Goal: Task Accomplishment & Management: Complete application form

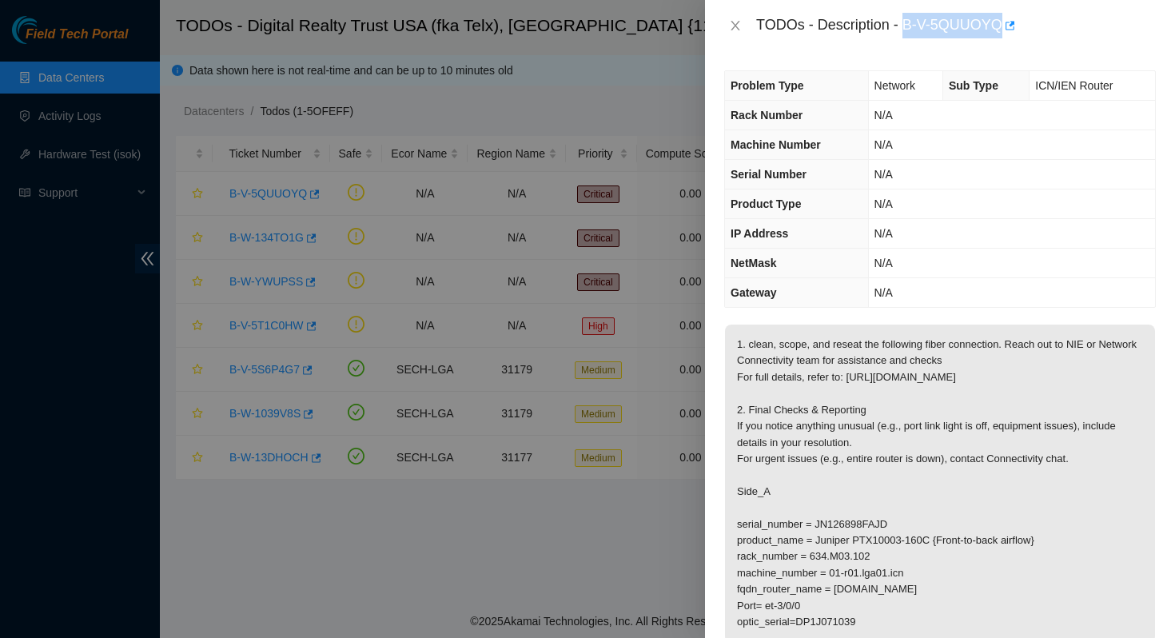
drag, startPoint x: 1006, startPoint y: 26, endPoint x: 905, endPoint y: 27, distance: 100.8
click at [905, 27] on div "TODOs - Description - B-V-5QUUOYQ" at bounding box center [956, 26] width 400 height 26
copy div "B-V-5QUUOYQ"
click at [563, 106] on div at bounding box center [587, 319] width 1175 height 638
click at [612, 105] on div at bounding box center [587, 319] width 1175 height 638
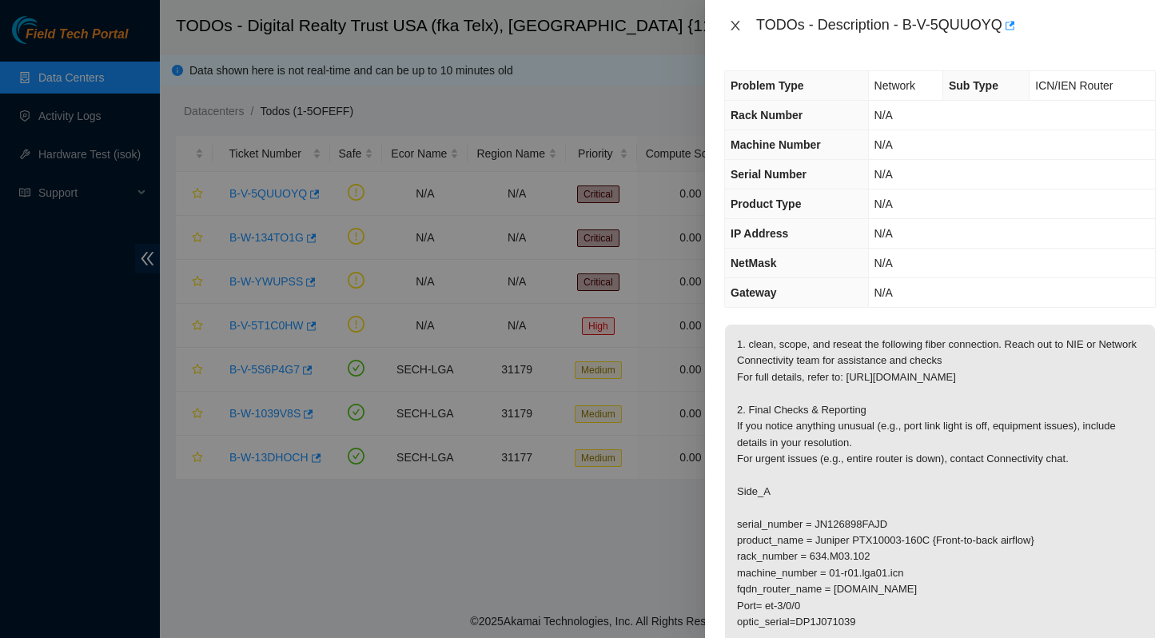
click at [730, 26] on icon "close" at bounding box center [735, 25] width 13 height 13
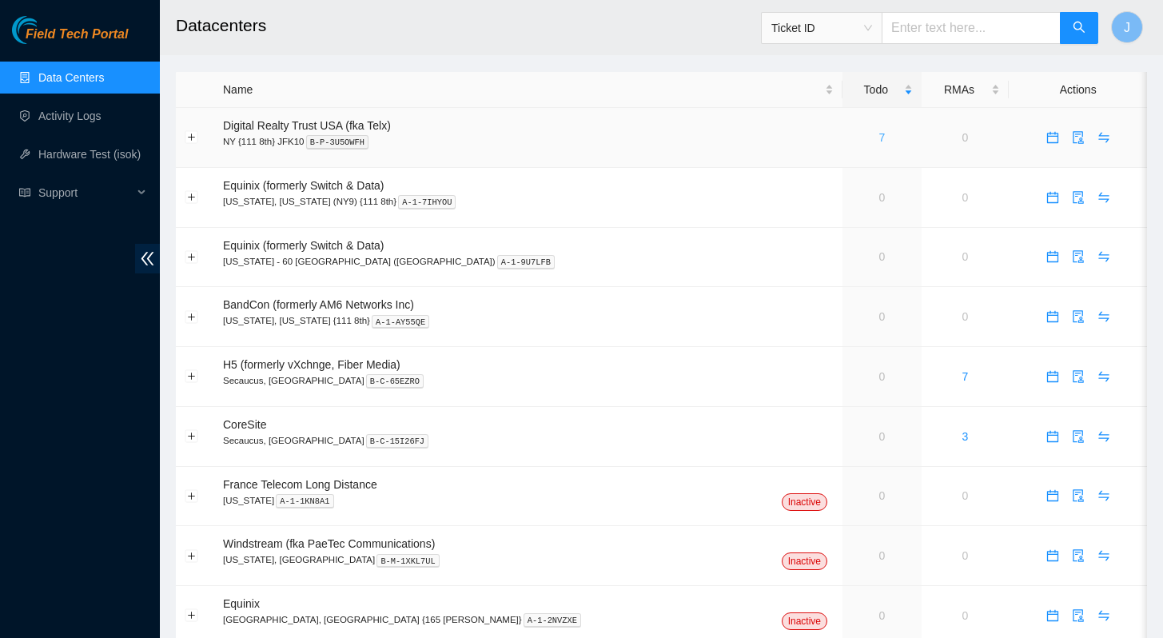
click at [879, 140] on link "7" at bounding box center [882, 137] width 6 height 13
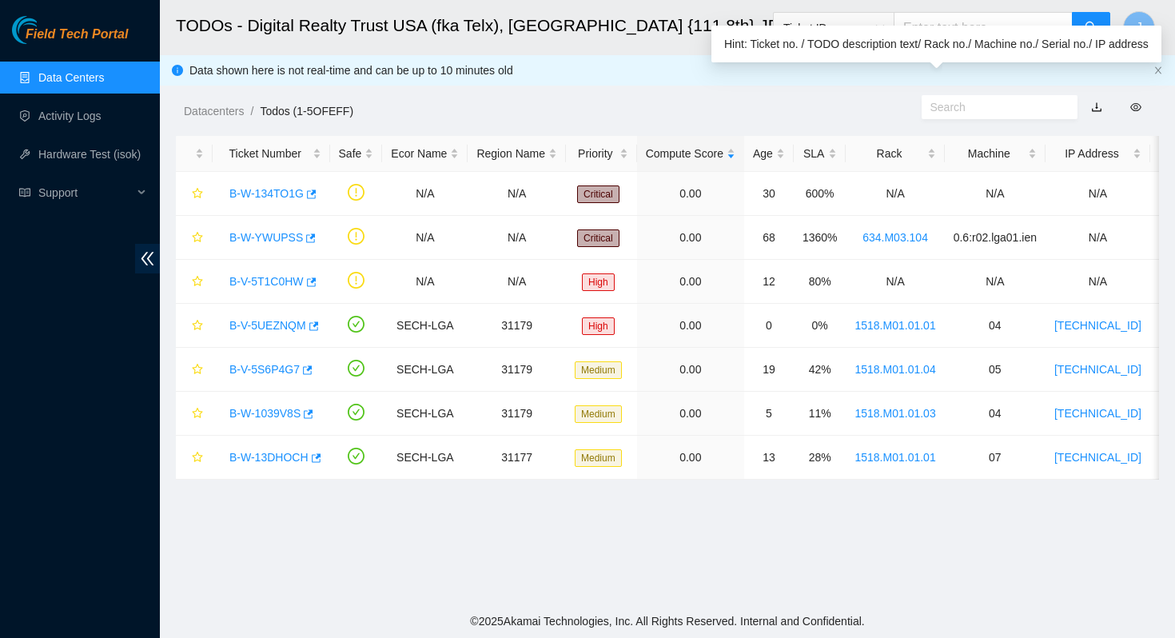
click at [984, 26] on div "Hint: Ticket no. / TODO description text/ Rack no./ Machine no./ Serial no./ IP…" at bounding box center [937, 44] width 450 height 37
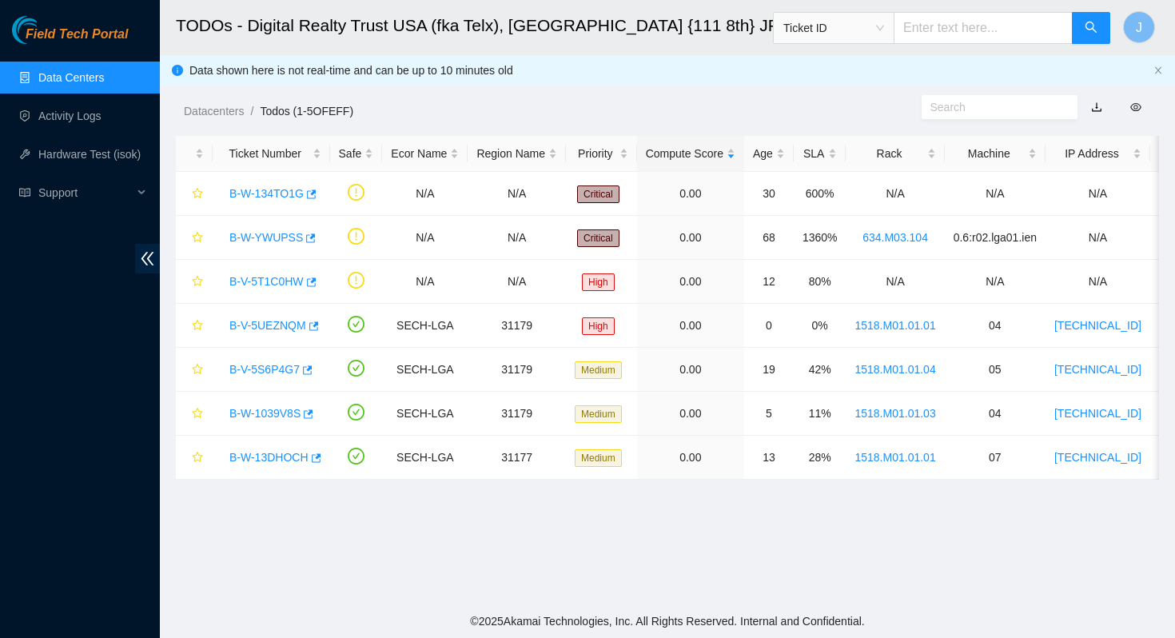
click at [989, 20] on input "text" at bounding box center [983, 28] width 179 height 32
paste input "B-V-5QUUOYQ"
type input "B-V-5QUUOYQ"
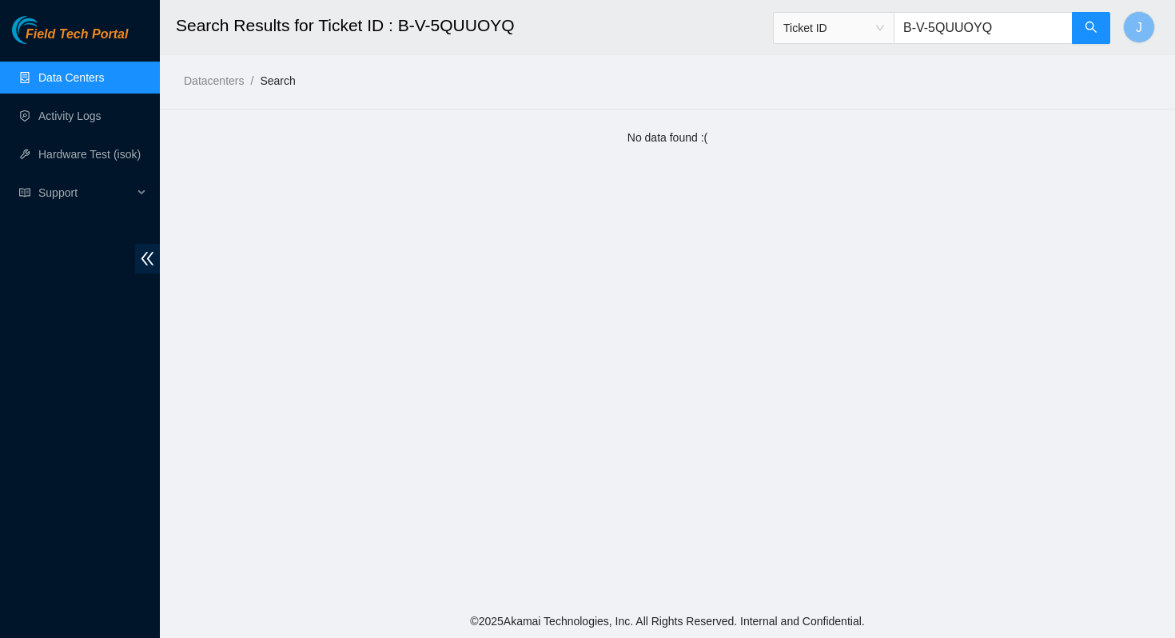
click at [77, 75] on link "Data Centers" at bounding box center [71, 77] width 66 height 13
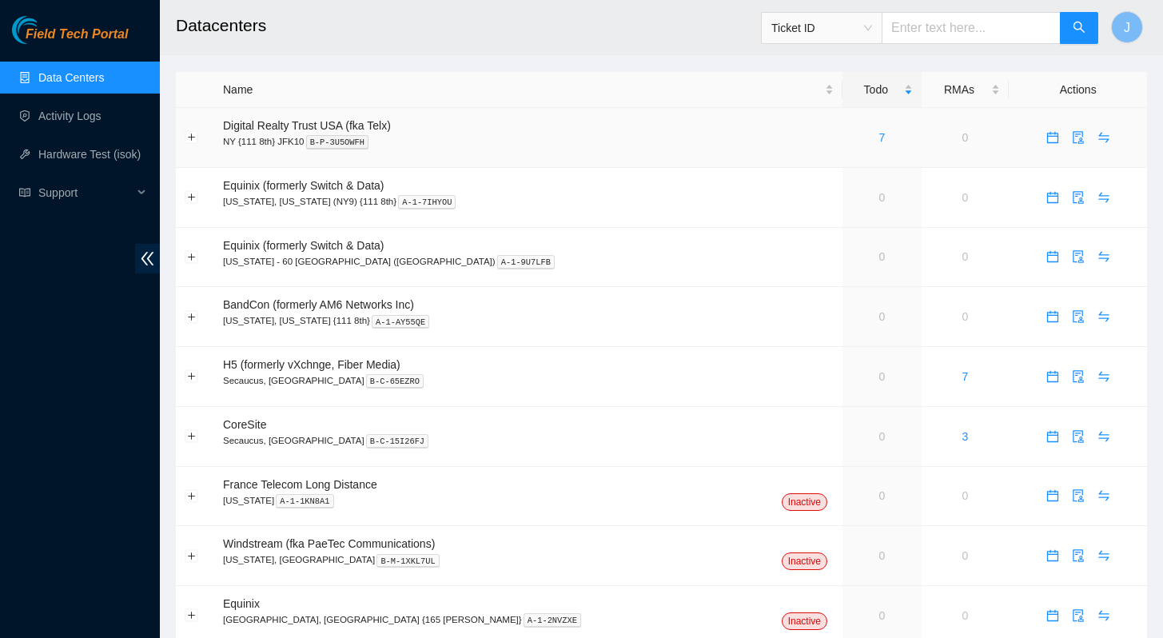
click at [852, 142] on div "7" at bounding box center [883, 138] width 62 height 18
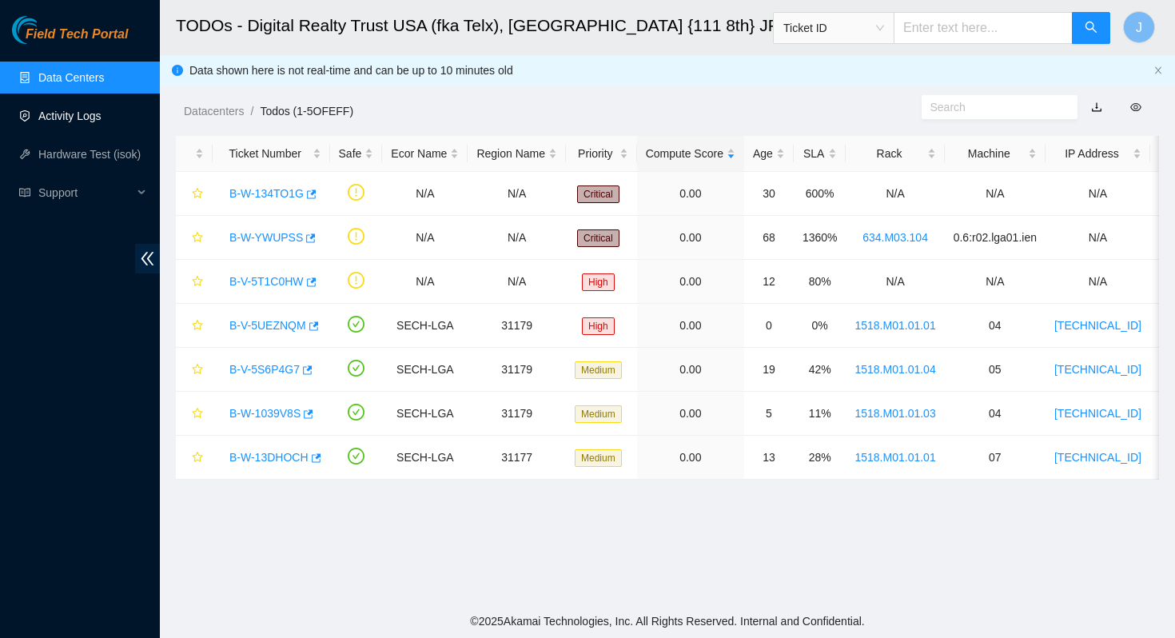
click at [78, 121] on link "Activity Logs" at bounding box center [69, 116] width 63 height 13
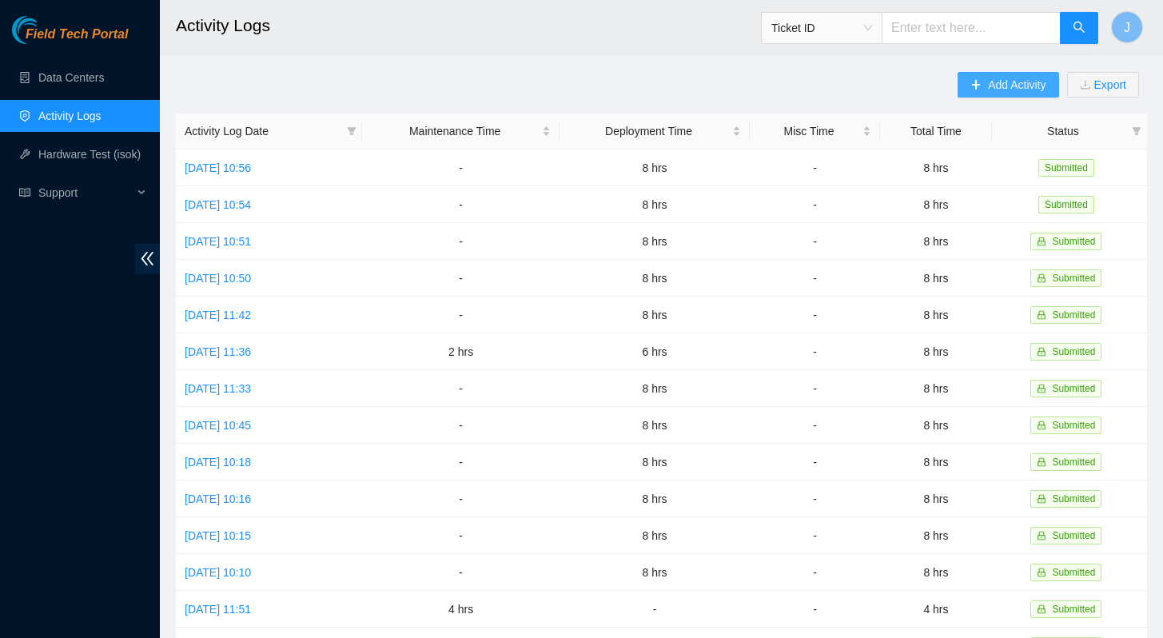
click at [988, 83] on span "Add Activity" at bounding box center [1017, 85] width 58 height 18
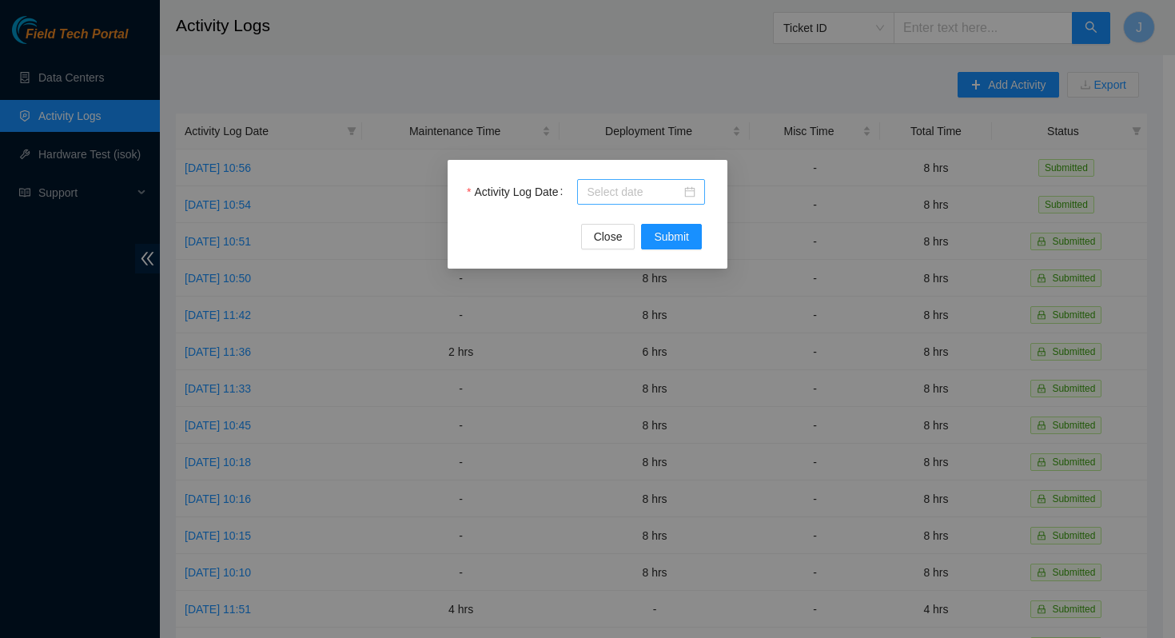
click at [622, 197] on input "Activity Log Date" at bounding box center [634, 192] width 94 height 18
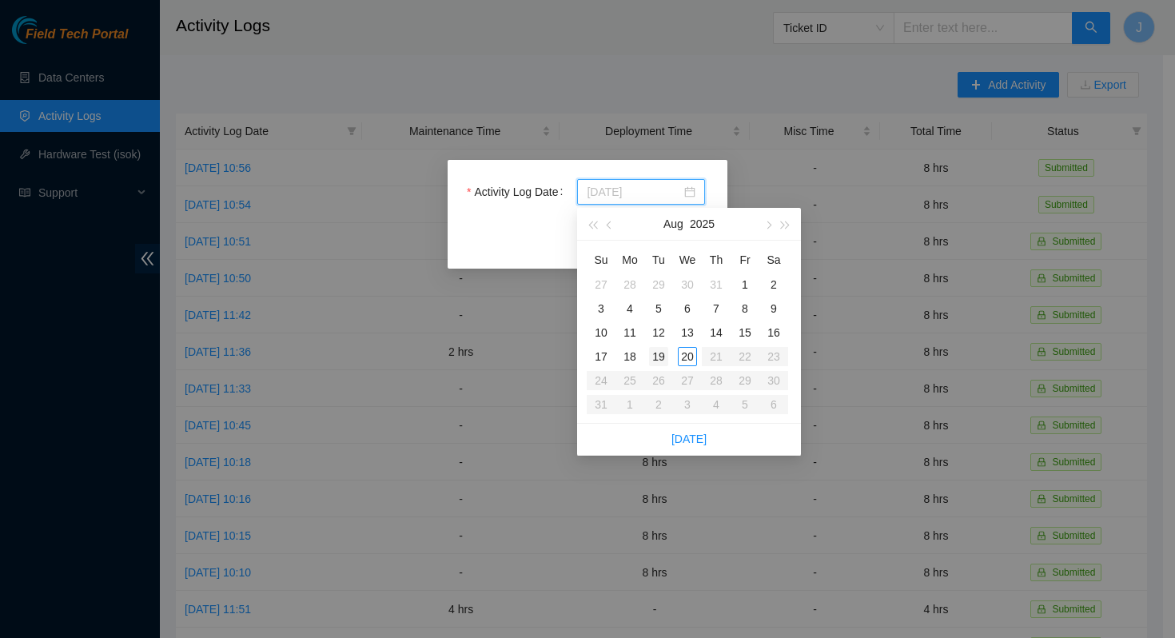
type input "2025-08-19"
click at [665, 360] on div "19" at bounding box center [658, 356] width 19 height 19
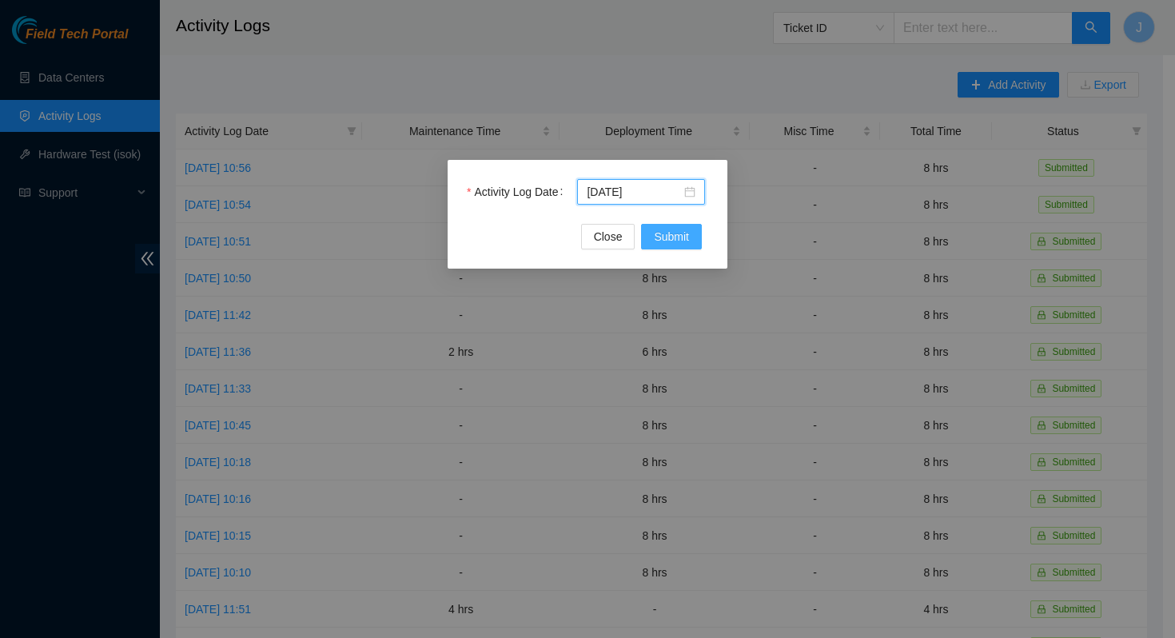
click at [682, 231] on span "Submit" at bounding box center [671, 237] width 35 height 18
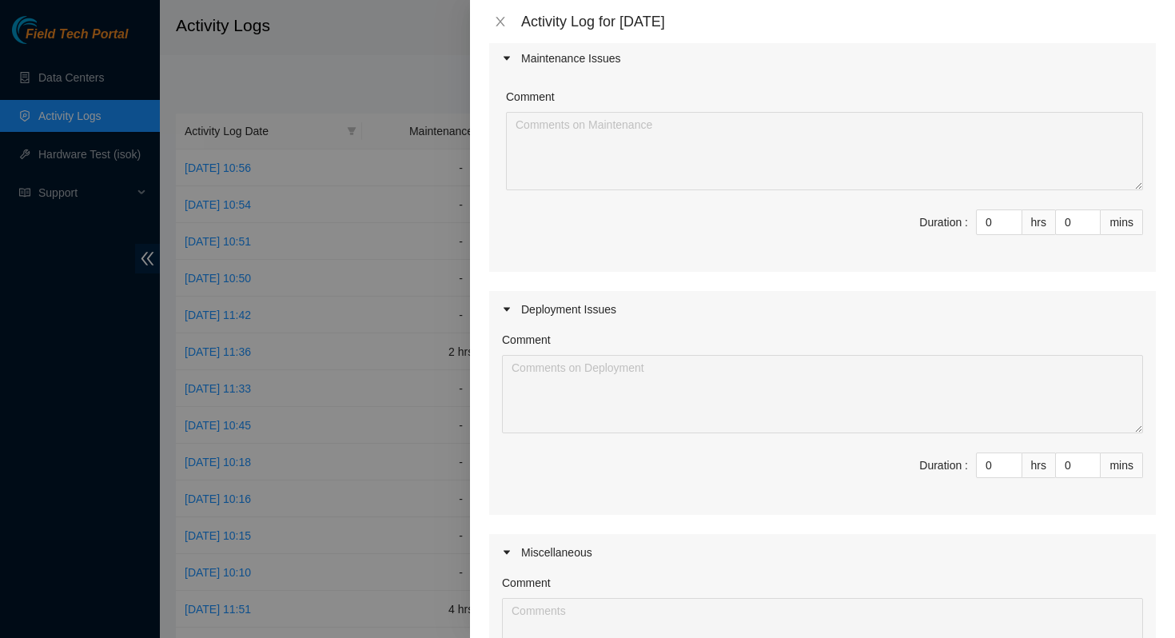
scroll to position [206, 0]
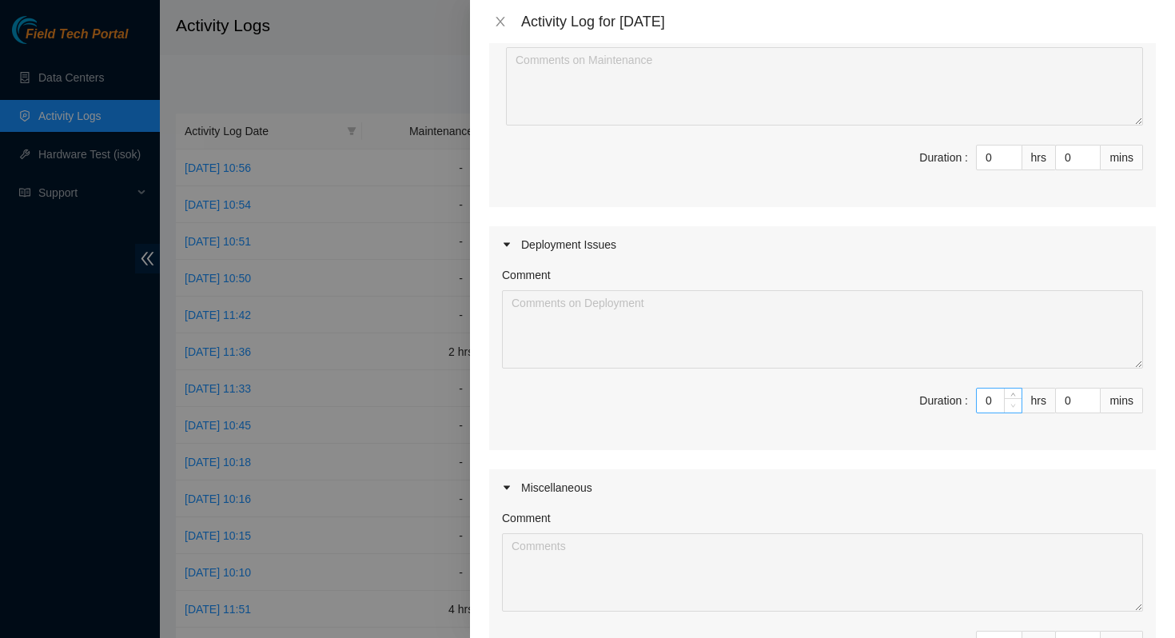
click at [1009, 403] on span "down" at bounding box center [1014, 406] width 10 height 10
click at [979, 400] on input "0" at bounding box center [999, 401] width 45 height 24
type input "8"
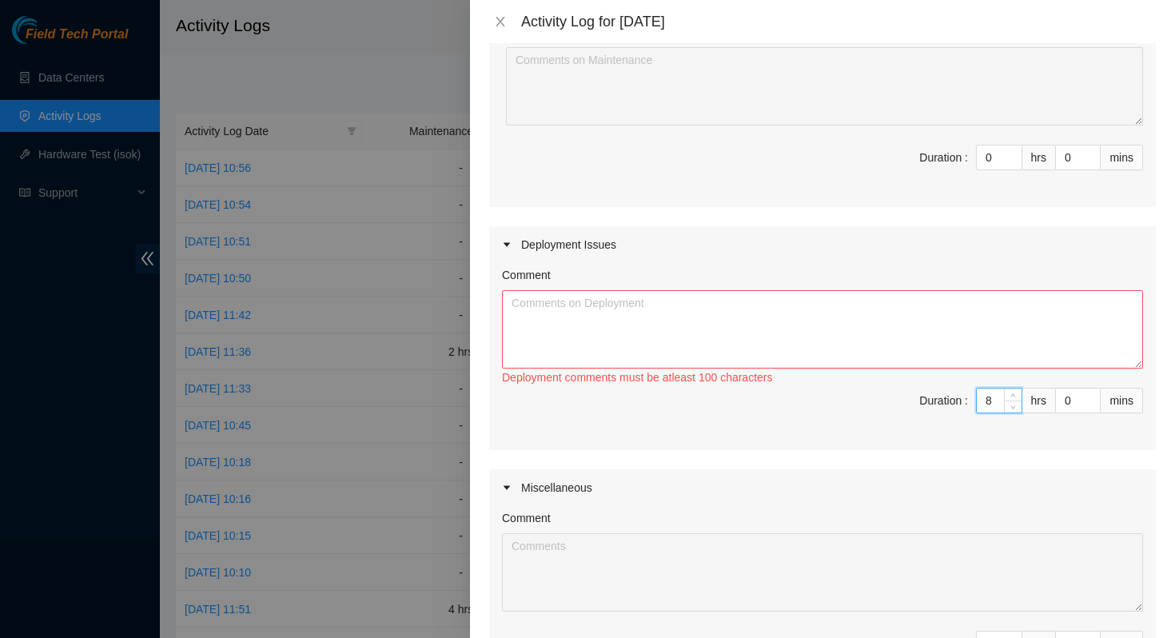
type input "8"
click at [804, 317] on textarea "Comment" at bounding box center [822, 329] width 641 height 78
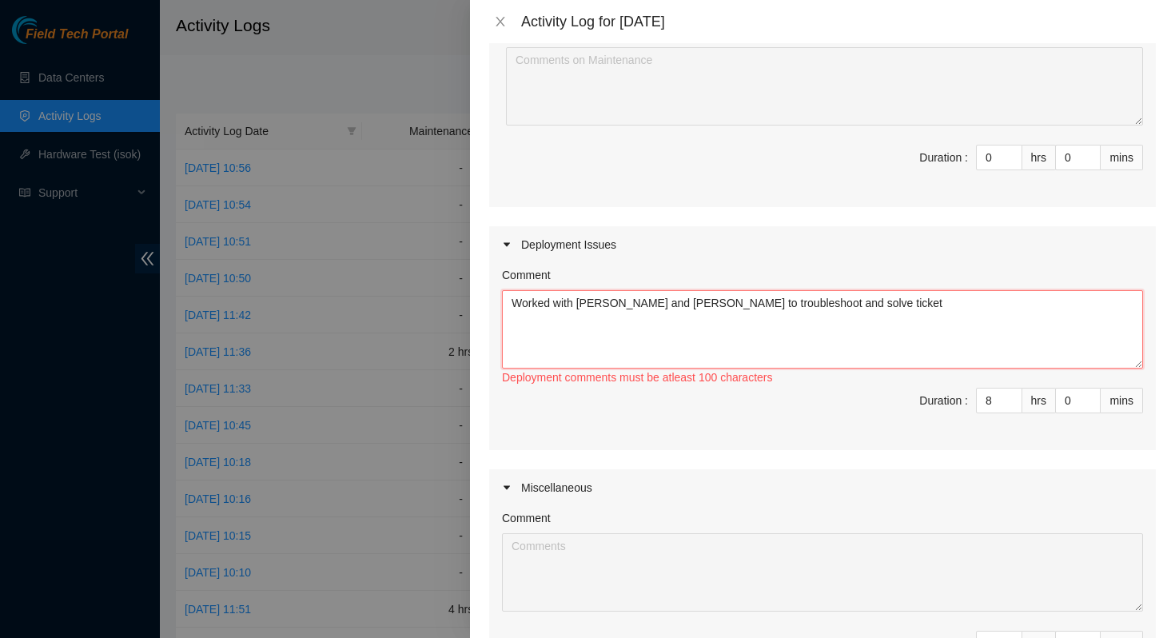
paste textarea "B-V-5QUUOYQ"
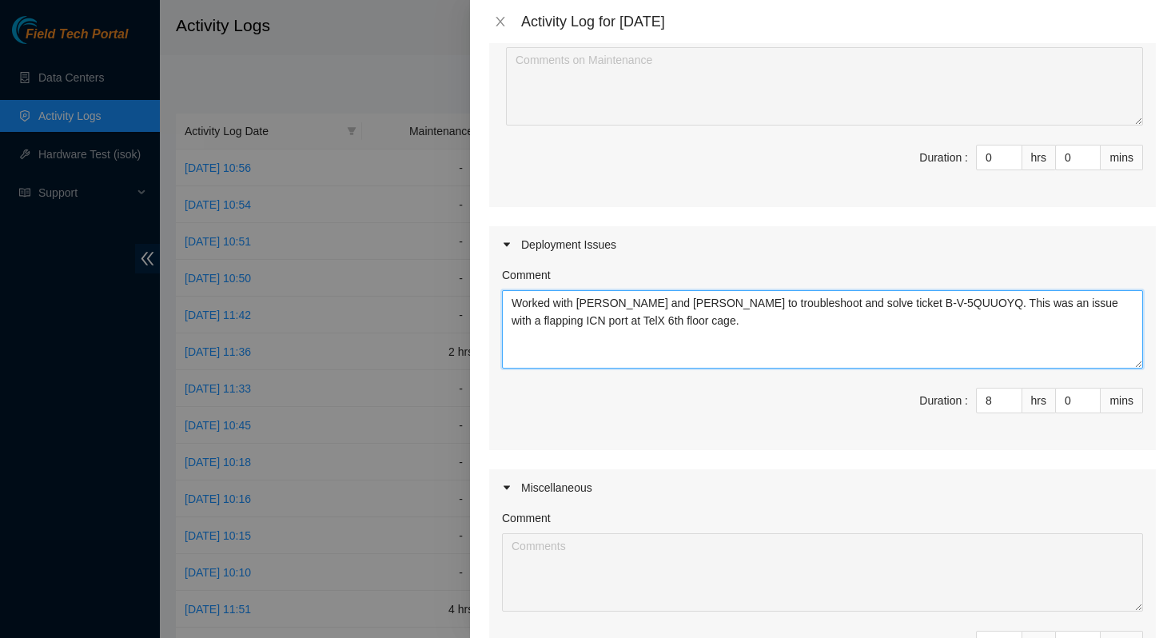
click at [828, 337] on textarea "Worked with Matt and Angel to troubleshoot and solve ticket B-V-5QUUOYQ. This w…" at bounding box center [822, 329] width 641 height 78
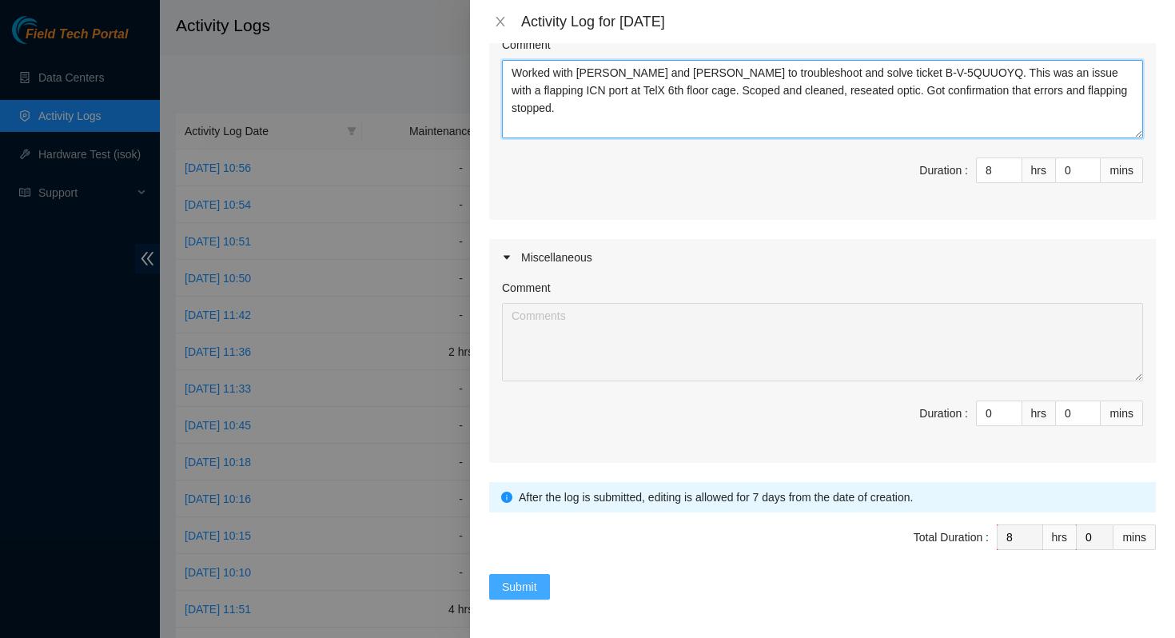
type textarea "Worked with Matt and Angel to troubleshoot and solve ticket B-V-5QUUOYQ. This w…"
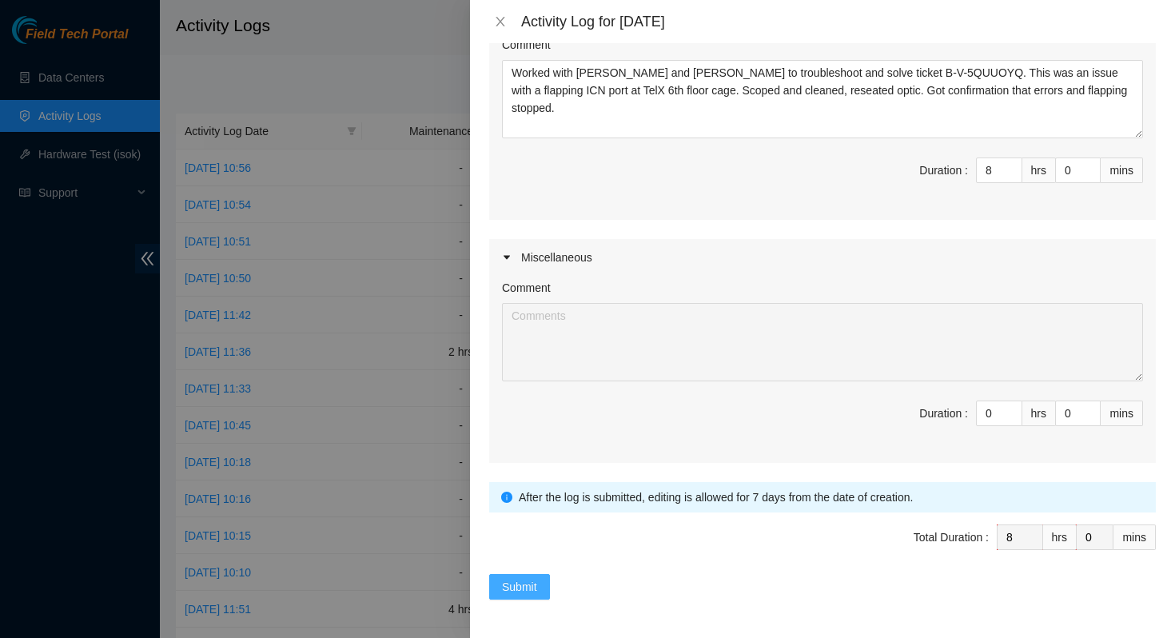
click at [527, 589] on span "Submit" at bounding box center [519, 587] width 35 height 18
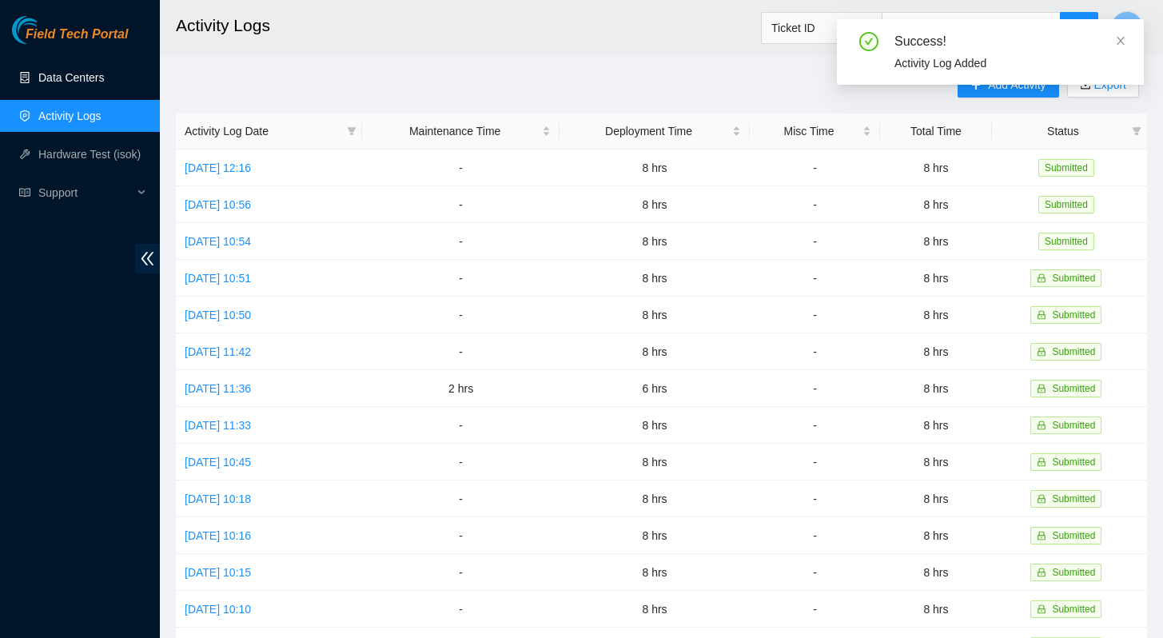
click at [64, 84] on link "Data Centers" at bounding box center [71, 77] width 66 height 13
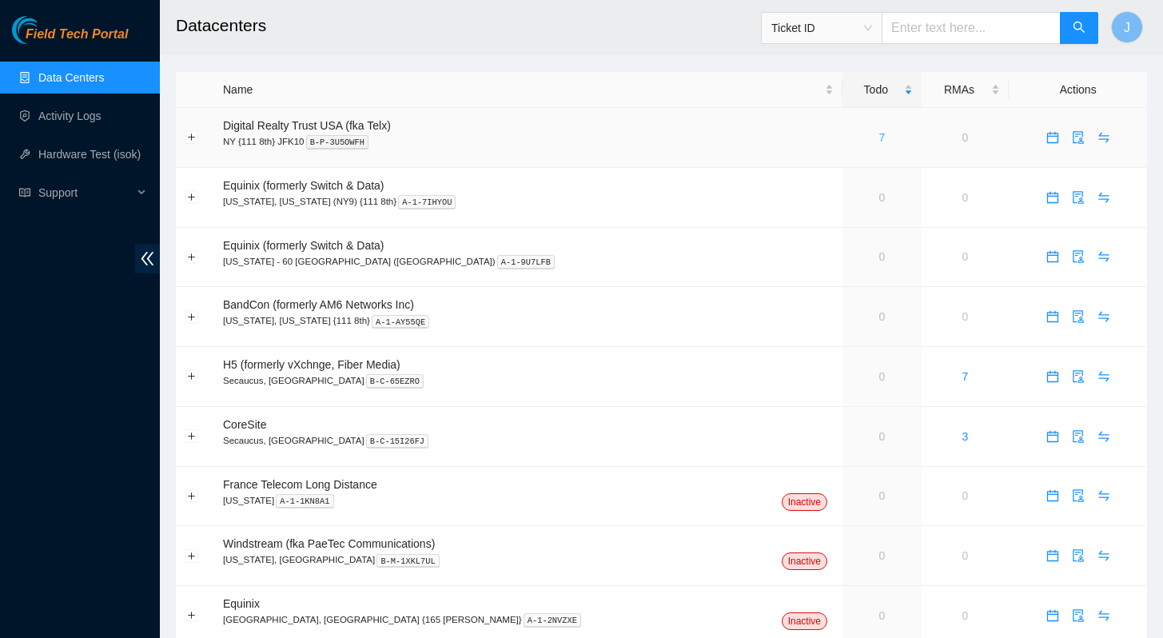
click at [879, 134] on link "7" at bounding box center [882, 137] width 6 height 13
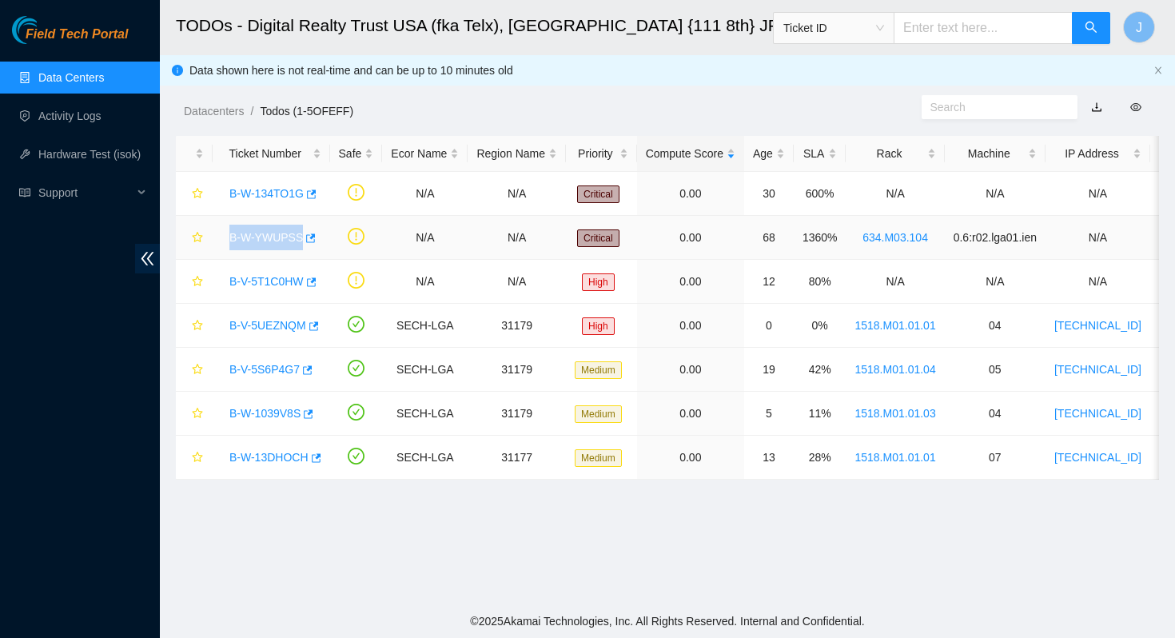
drag, startPoint x: 219, startPoint y: 241, endPoint x: 302, endPoint y: 245, distance: 83.3
click at [302, 245] on td "B-W-YWUPSS" at bounding box center [272, 238] width 118 height 44
copy link "B-W-YWUPSS"
click at [421, 119] on ol "Datacenters / Todos (1-5OFEFF) /" at bounding box center [553, 111] width 738 height 18
click at [286, 242] on link "B-W-YWUPSS" at bounding box center [266, 237] width 74 height 13
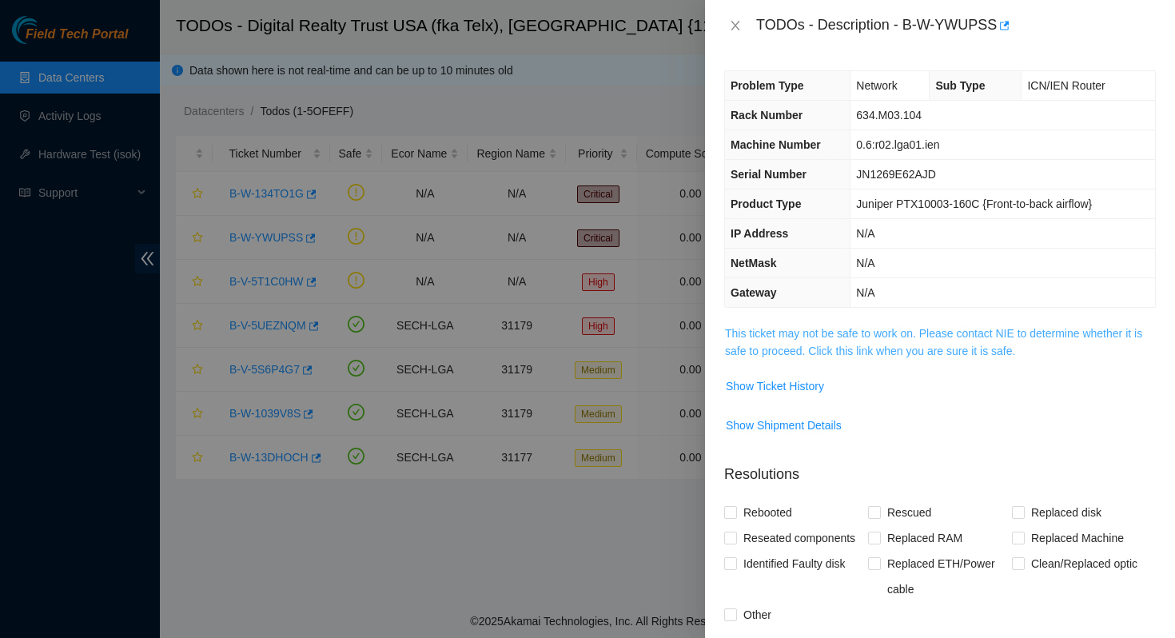
click at [944, 346] on link "This ticket may not be safe to work on. Please contact NIE to determine whether…" at bounding box center [933, 342] width 417 height 30
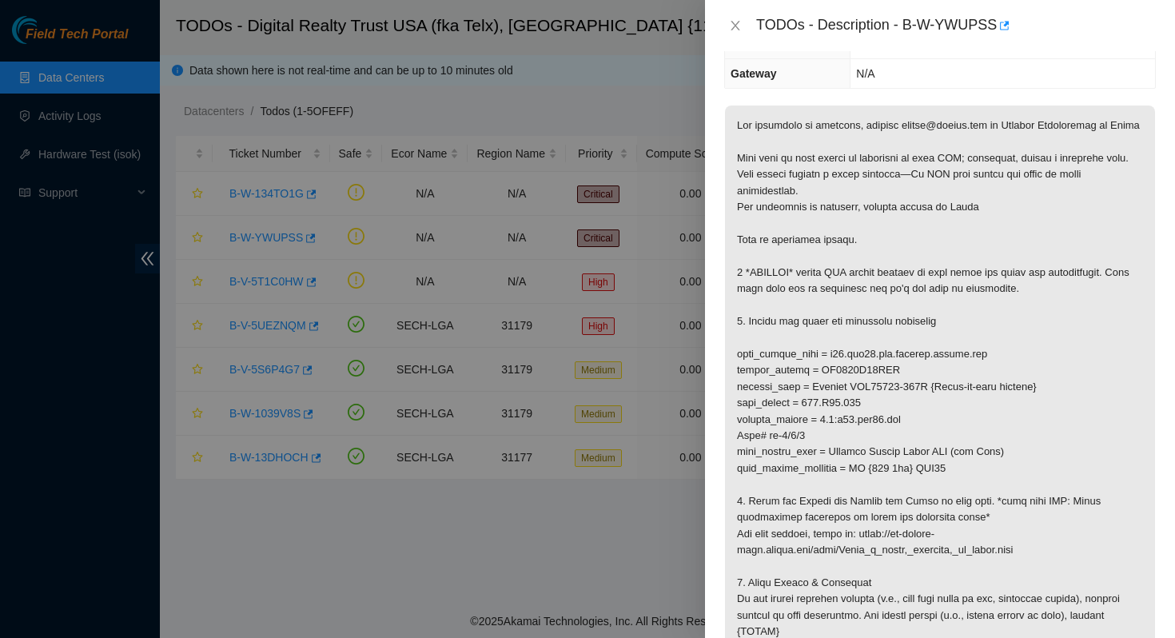
scroll to position [221, 0]
drag, startPoint x: 940, startPoint y: 449, endPoint x: 900, endPoint y: 448, distance: 39.2
click at [900, 448] on p at bounding box center [940, 467] width 430 height 726
click at [738, 26] on icon "close" at bounding box center [735, 25] width 13 height 13
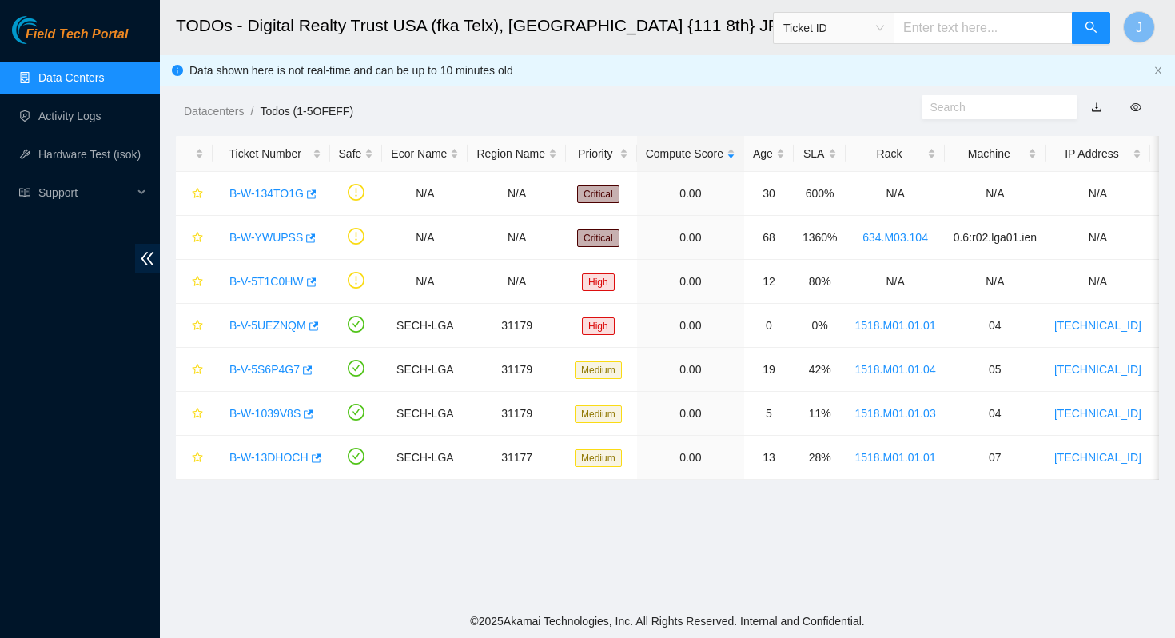
scroll to position [291, 0]
click at [284, 190] on link "B-W-134TO1G" at bounding box center [266, 193] width 74 height 13
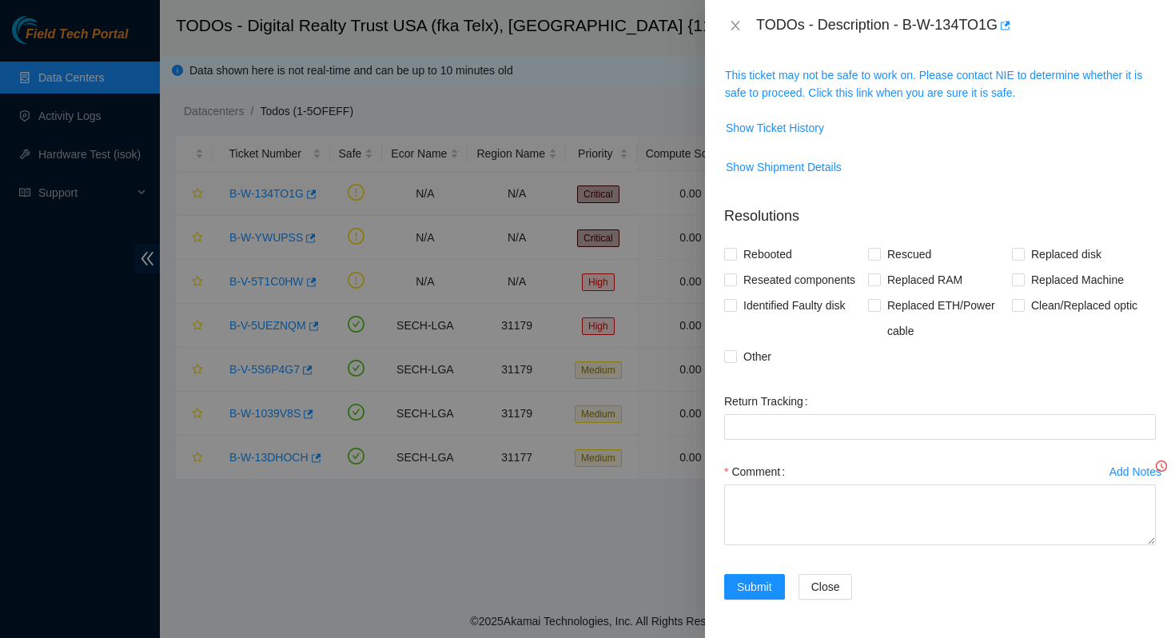
scroll to position [221, 0]
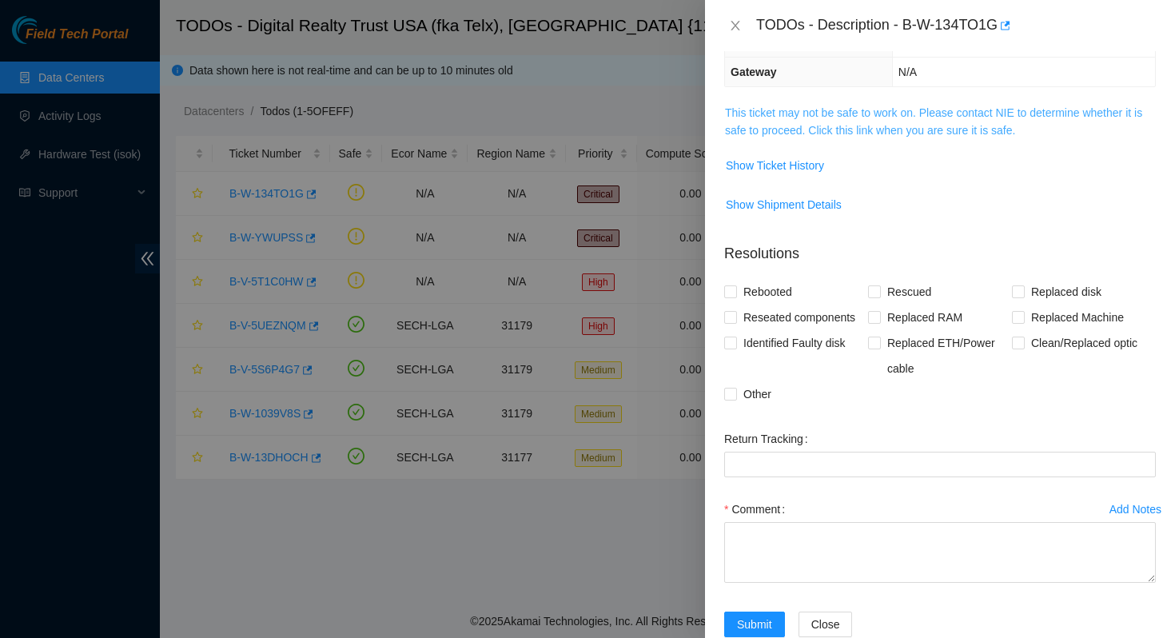
click at [925, 123] on link "This ticket may not be safe to work on. Please contact NIE to determine whether…" at bounding box center [933, 121] width 417 height 30
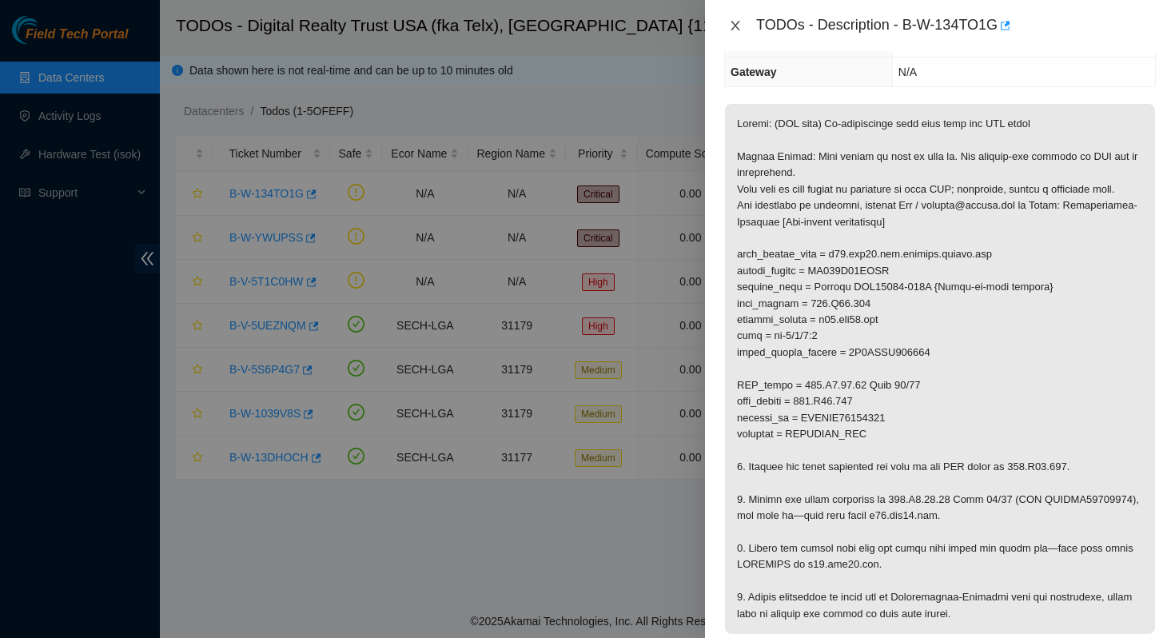
click at [731, 22] on icon "close" at bounding box center [735, 25] width 13 height 13
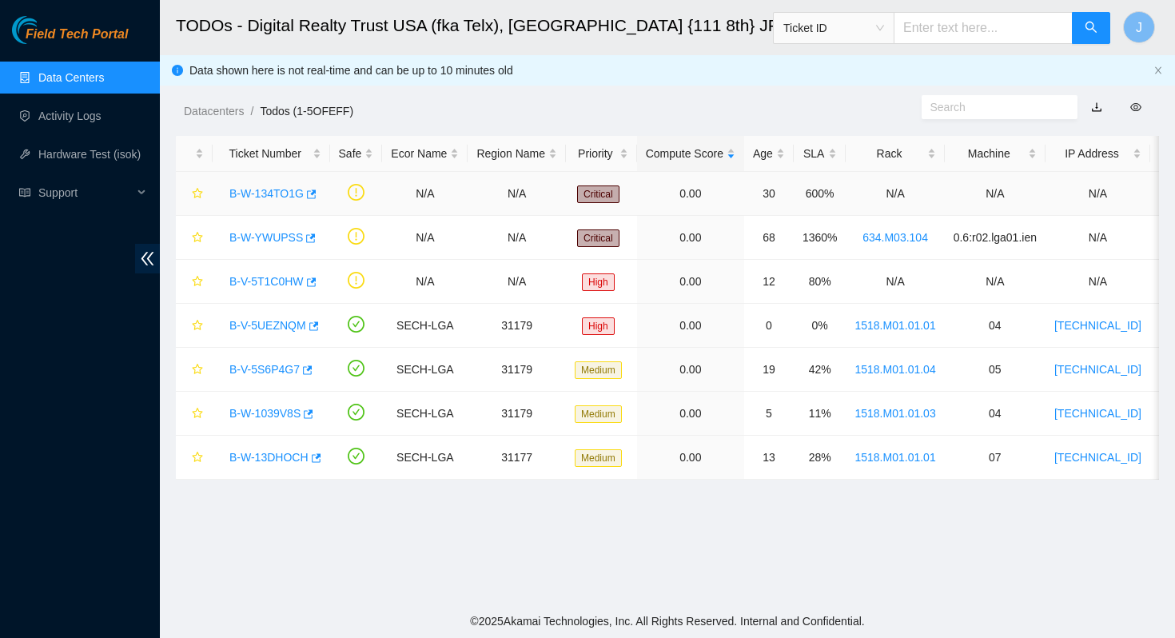
scroll to position [291, 0]
click at [273, 282] on link "B-V-5T1C0HW" at bounding box center [266, 281] width 74 height 13
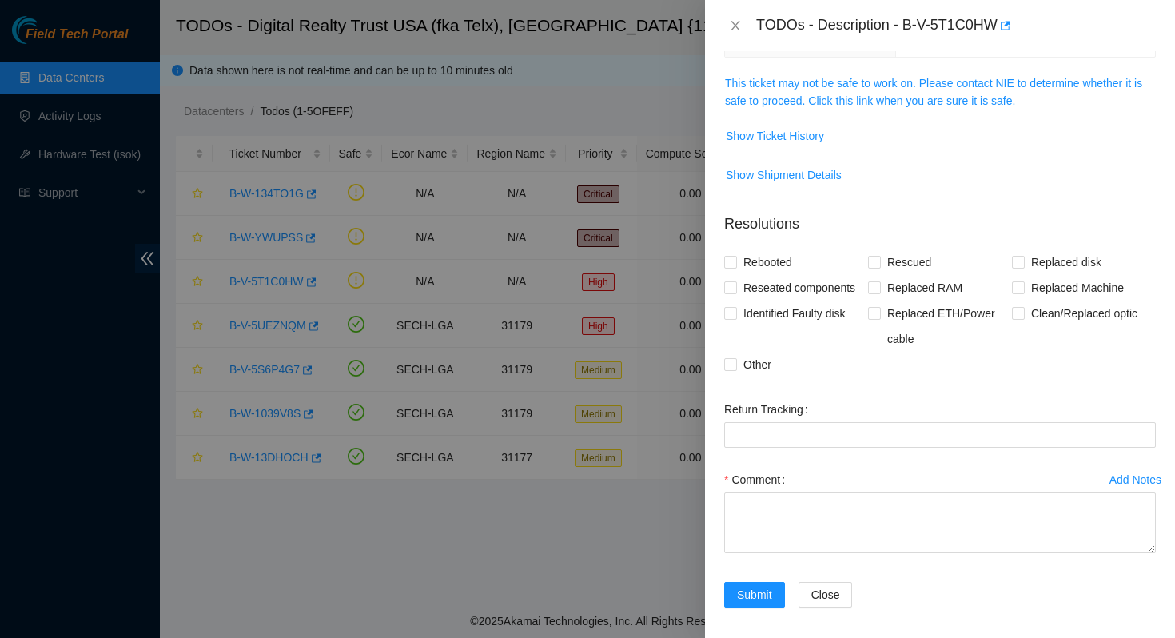
click at [786, 74] on span "This ticket may not be safe to work on. Please contact NIE to determine whether…" at bounding box center [940, 91] width 430 height 35
click at [786, 83] on link "This ticket may not be safe to work on. Please contact NIE to determine whether…" at bounding box center [933, 92] width 417 height 30
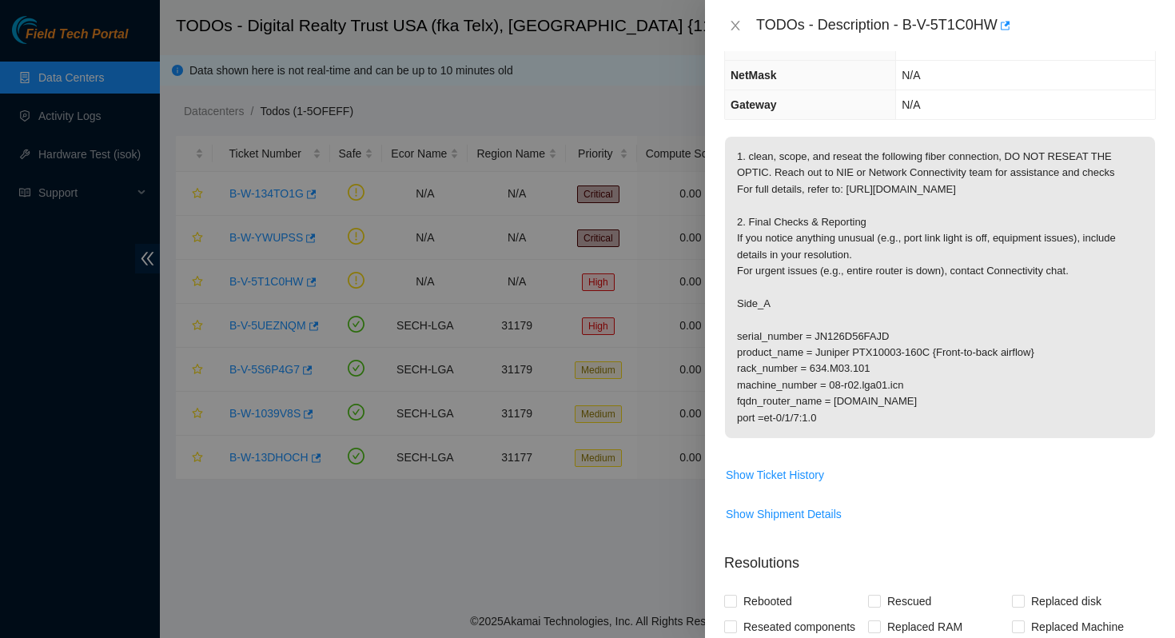
scroll to position [0, 0]
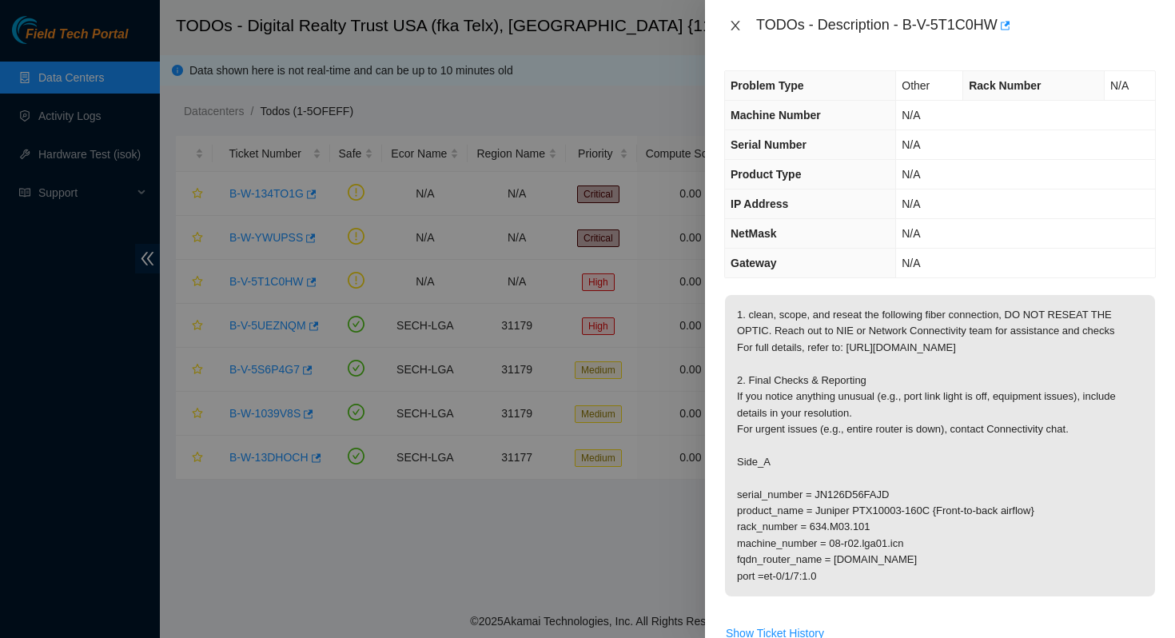
click at [729, 25] on icon "close" at bounding box center [735, 25] width 13 height 13
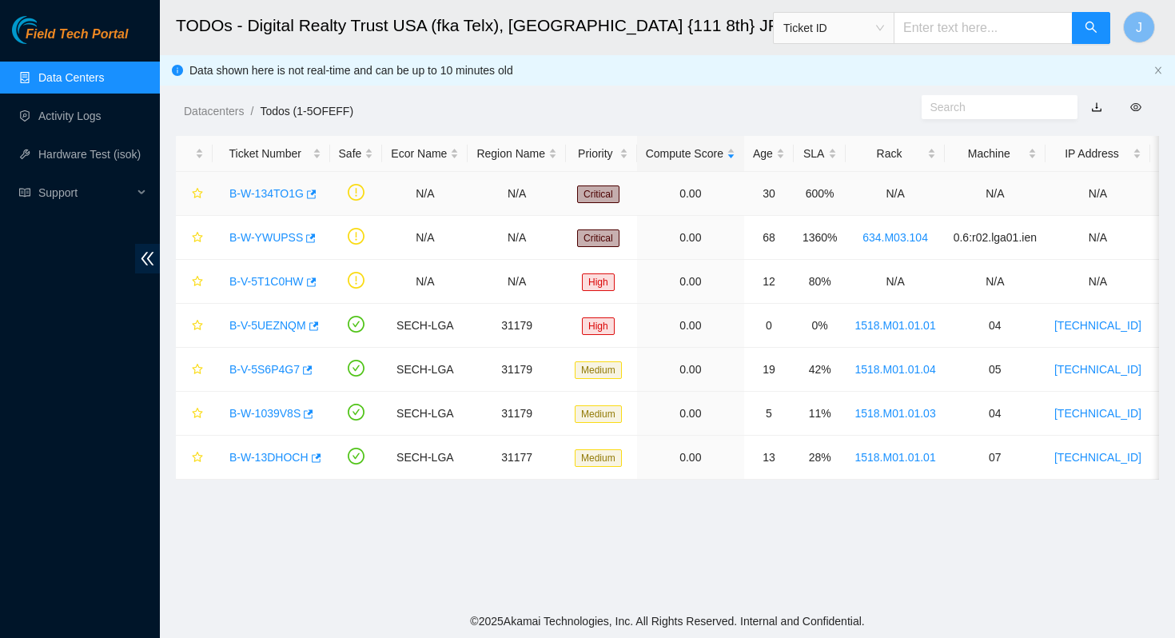
click at [260, 195] on link "B-W-134TO1G" at bounding box center [266, 193] width 74 height 13
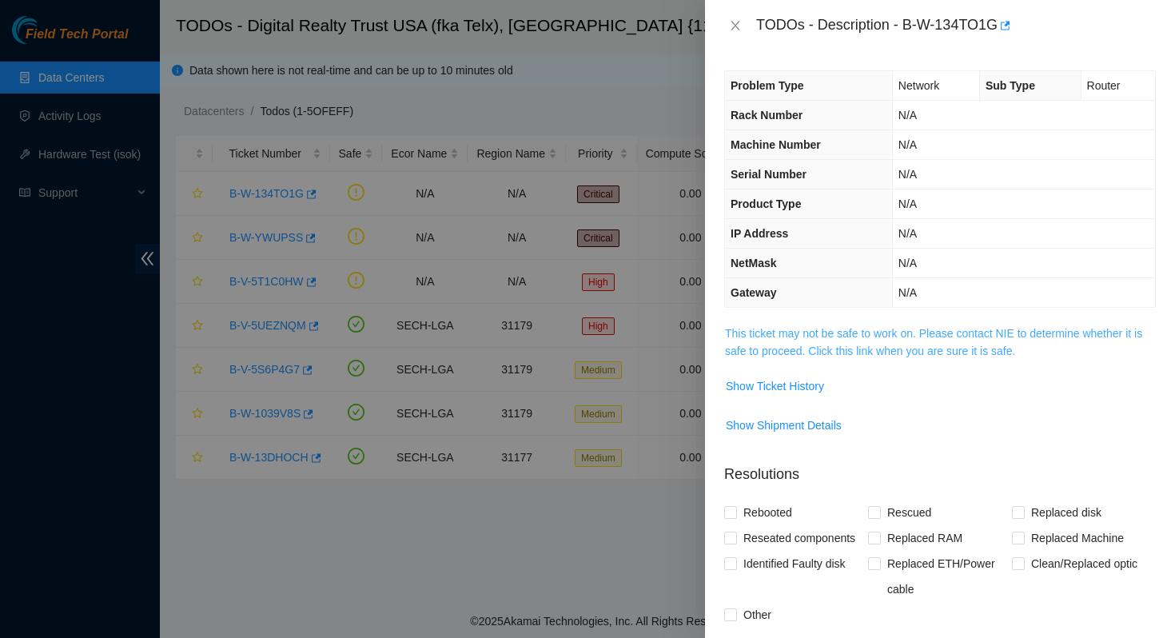
click at [894, 349] on link "This ticket may not be safe to work on. Please contact NIE to determine whether…" at bounding box center [933, 342] width 417 height 30
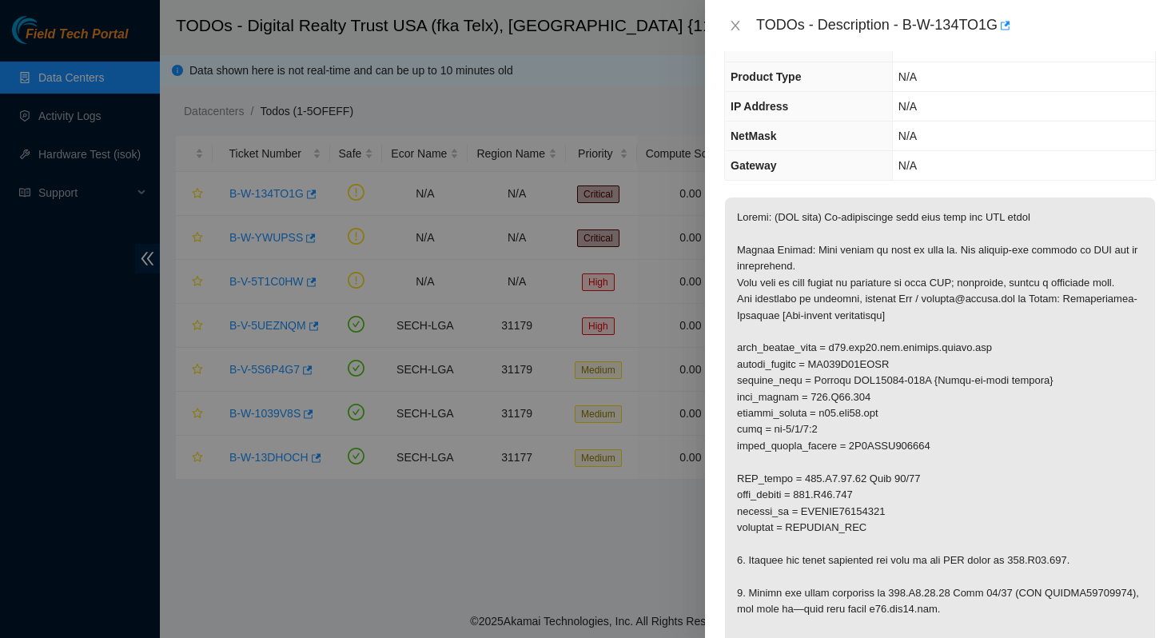
scroll to position [174, 0]
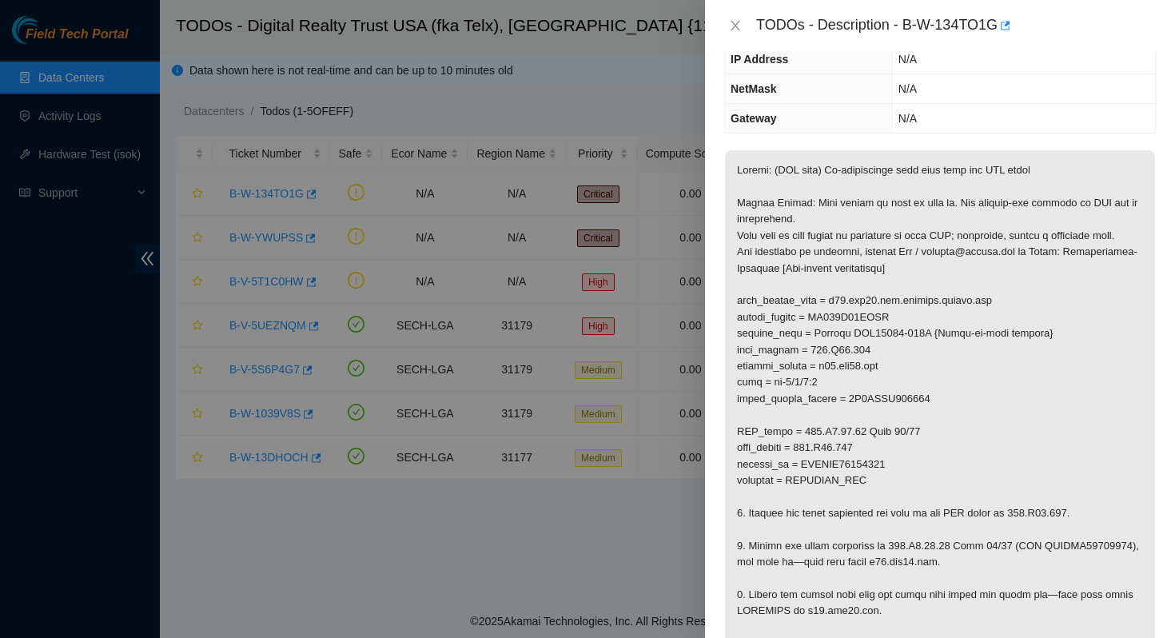
click at [748, 29] on div "TODOs - Description - B-W-134TO1G" at bounding box center [940, 26] width 432 height 26
click at [734, 23] on icon "close" at bounding box center [735, 26] width 9 height 10
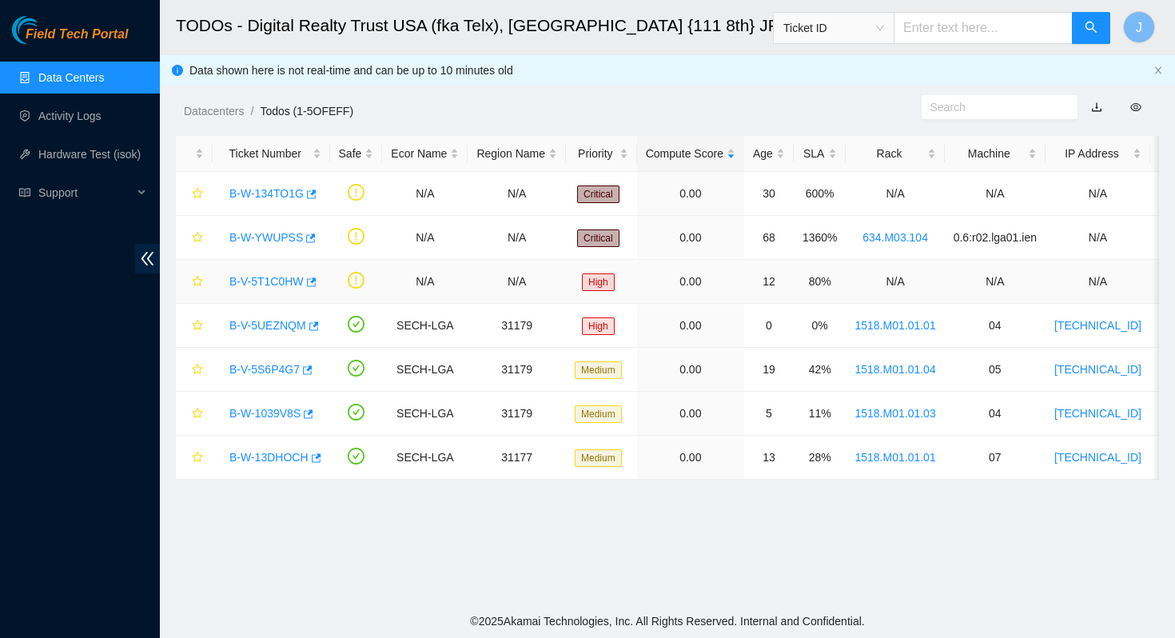
click at [257, 278] on link "B-V-5T1C0HW" at bounding box center [266, 281] width 74 height 13
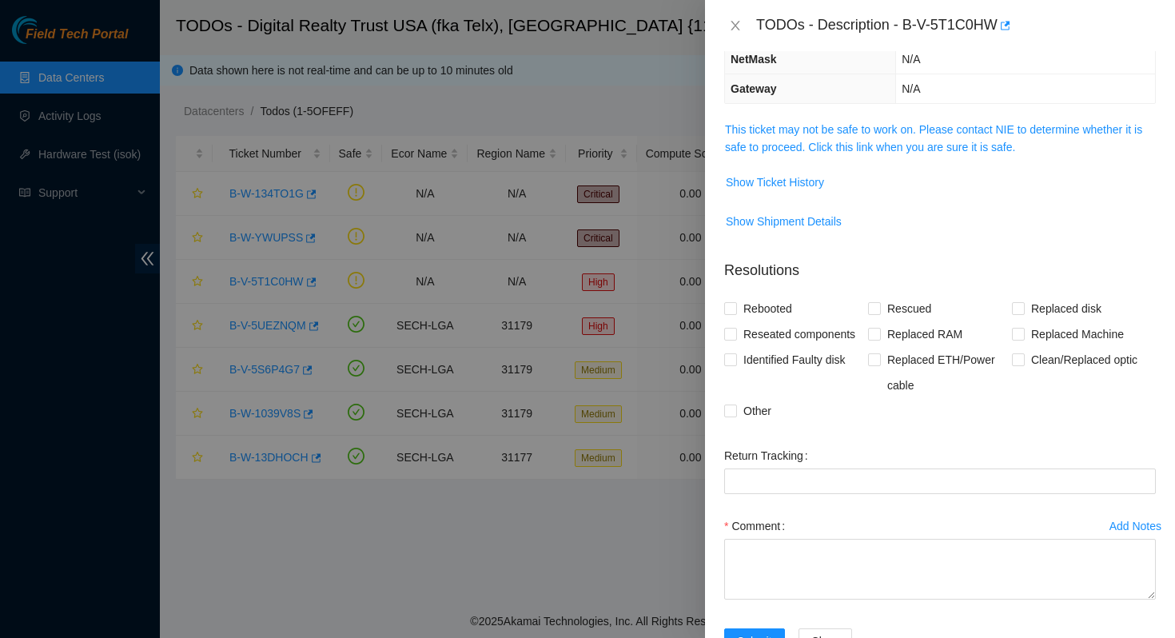
click at [901, 159] on td "This ticket may not be safe to work on. Please contact NIE to determine whether…" at bounding box center [940, 144] width 432 height 49
click at [907, 141] on link "This ticket may not be safe to work on. Please contact NIE to determine whether…" at bounding box center [933, 138] width 417 height 30
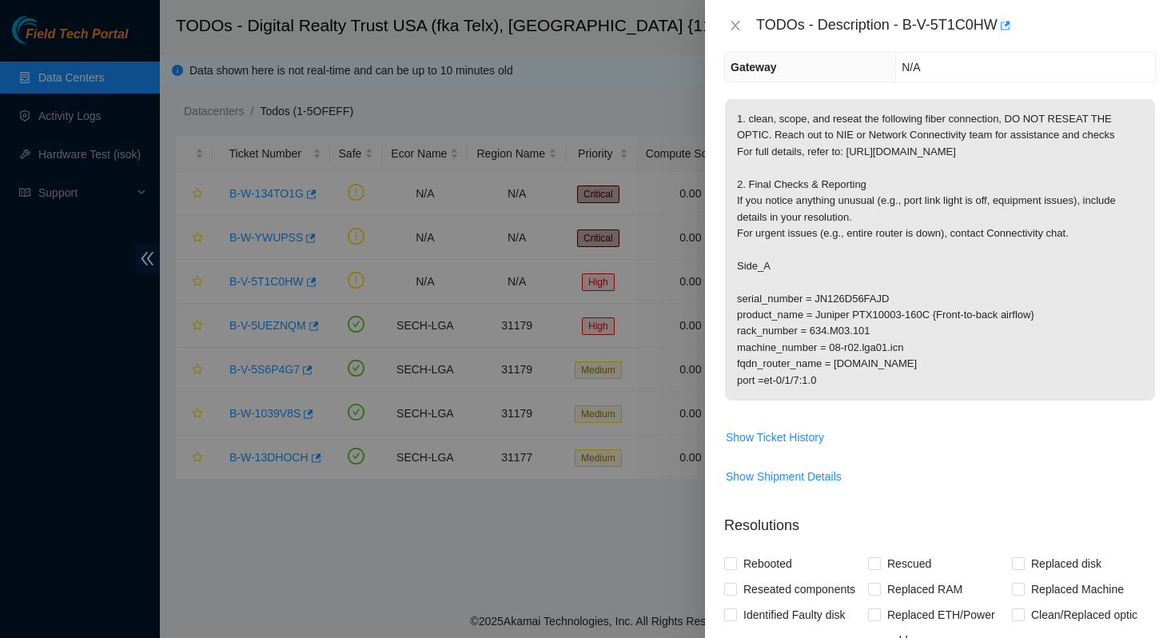
scroll to position [198, 0]
drag, startPoint x: 851, startPoint y: 396, endPoint x: 761, endPoint y: 396, distance: 89.6
click at [761, 396] on p "1. clean, scope, and reseat the following fiber connection, DO NOT RESEAT THE O…" at bounding box center [940, 247] width 430 height 301
click at [814, 395] on p "1. clean, scope, and reseat the following fiber connection, DO NOT RESEAT THE O…" at bounding box center [940, 247] width 430 height 301
click at [736, 23] on icon "close" at bounding box center [735, 25] width 13 height 13
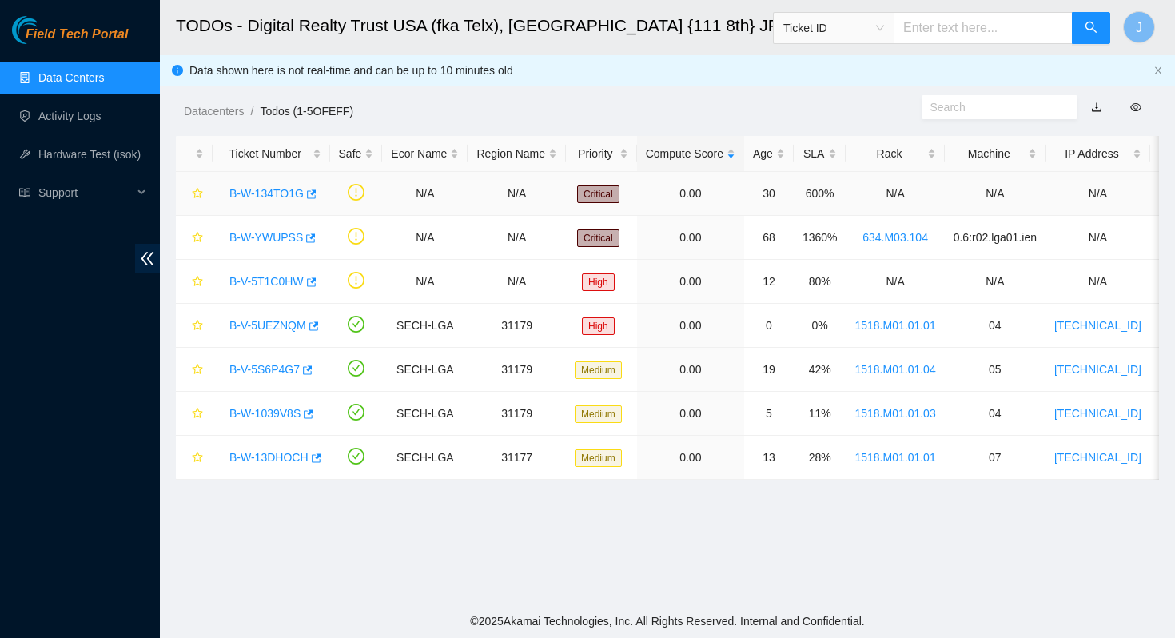
click at [267, 193] on link "B-W-134TO1G" at bounding box center [266, 193] width 74 height 13
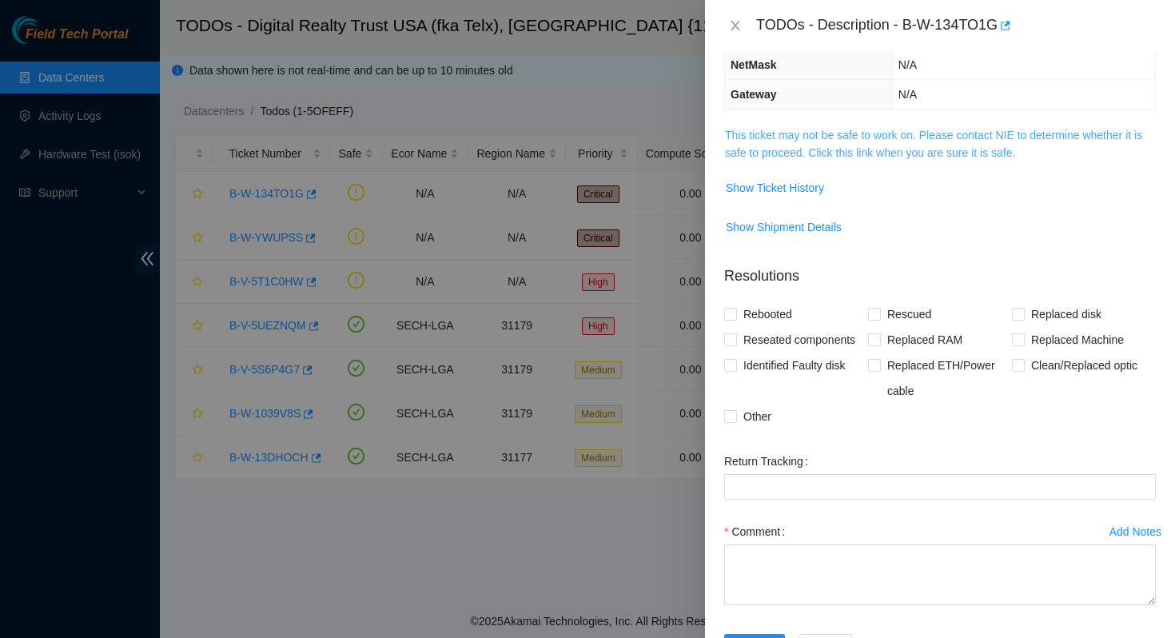
click at [844, 141] on link "This ticket may not be safe to work on. Please contact NIE to determine whether…" at bounding box center [933, 144] width 417 height 30
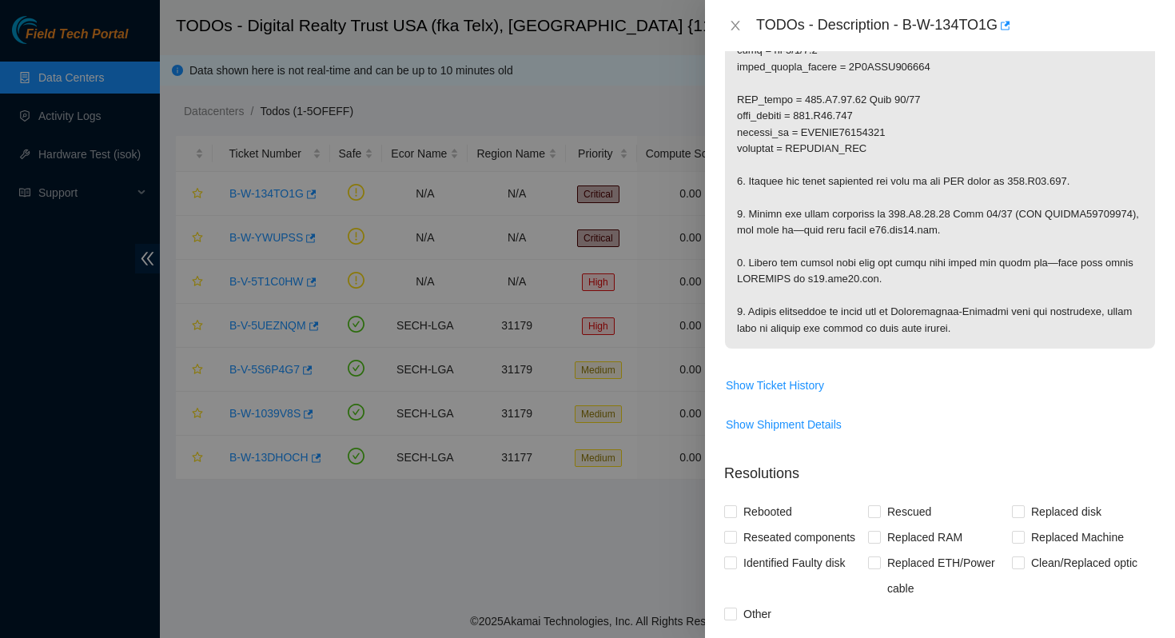
scroll to position [509, 0]
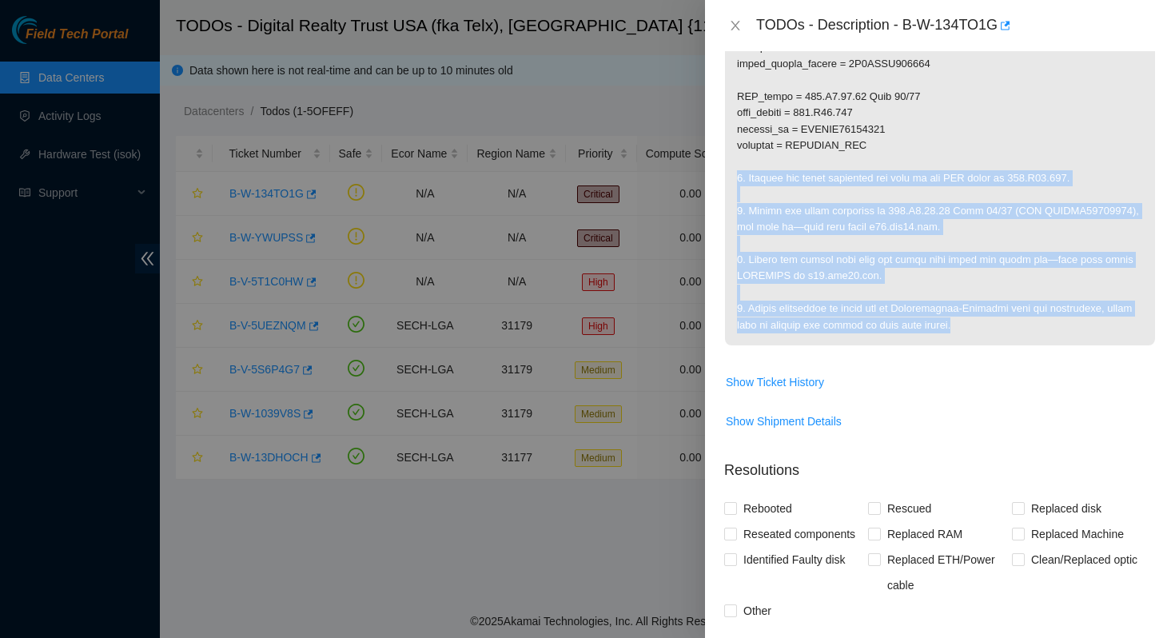
drag, startPoint x: 735, startPoint y: 191, endPoint x: 1068, endPoint y: 363, distance: 375.2
click at [1068, 356] on span at bounding box center [940, 85] width 430 height 541
click at [1008, 324] on p at bounding box center [940, 80] width 430 height 530
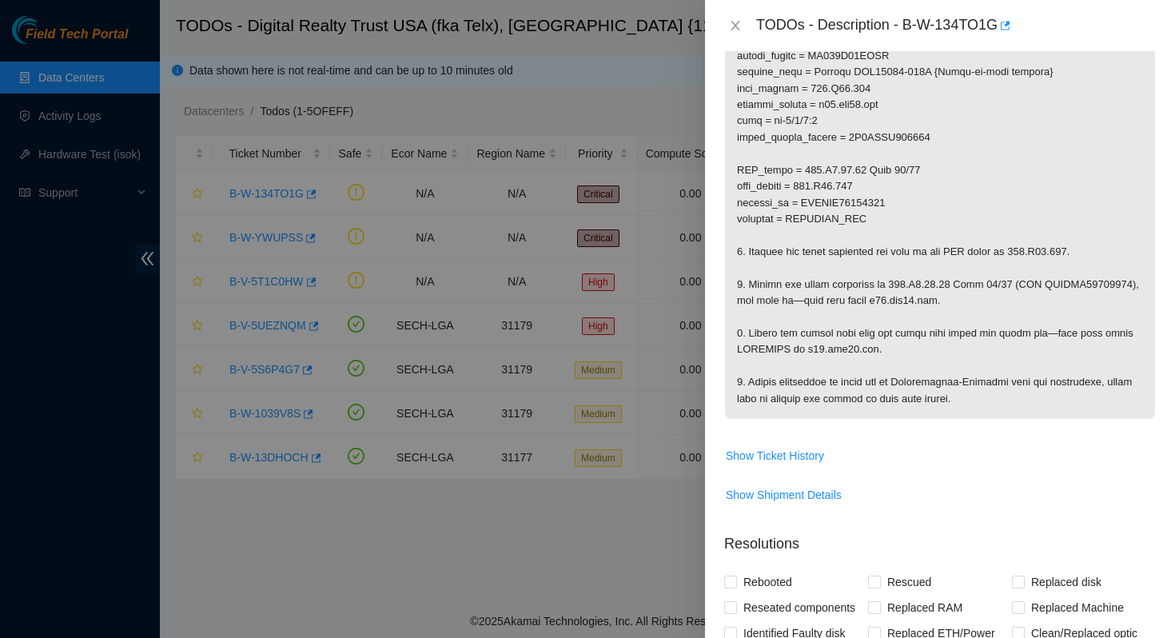
scroll to position [437, 0]
click at [737, 27] on icon "close" at bounding box center [735, 26] width 9 height 10
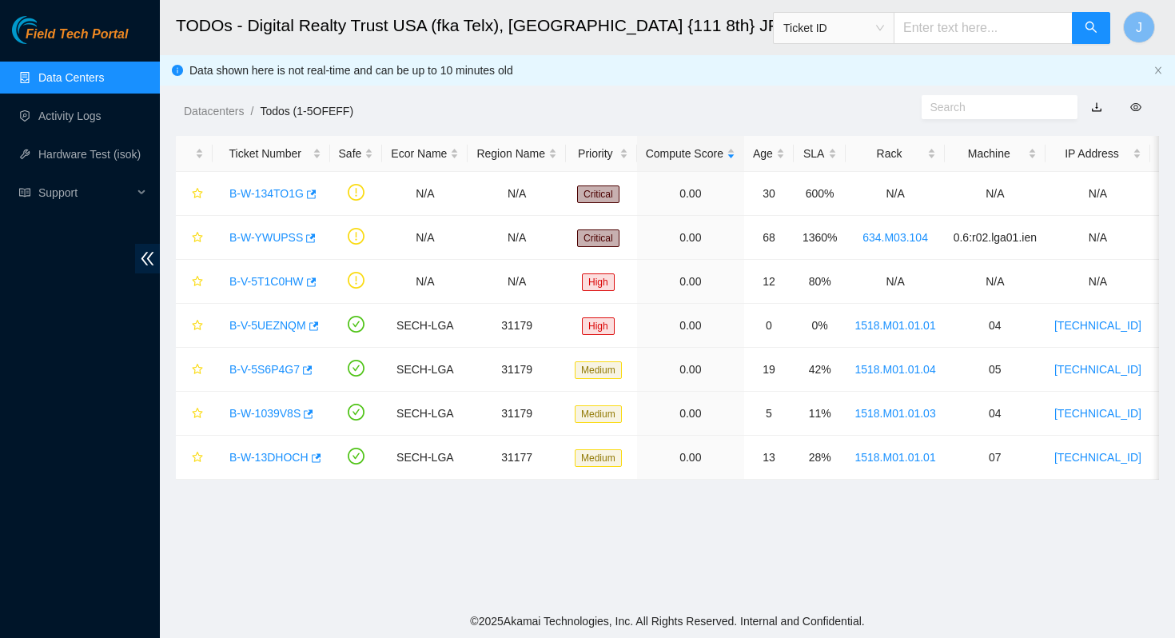
scroll to position [325, 0]
